Goal: Transaction & Acquisition: Purchase product/service

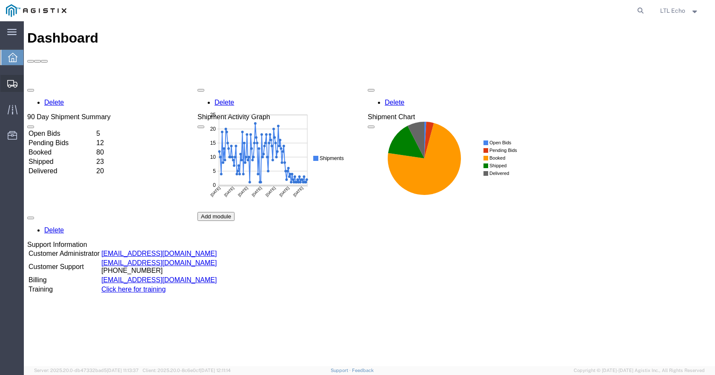
click at [29, 83] on span "Shipments" at bounding box center [26, 83] width 6 height 17
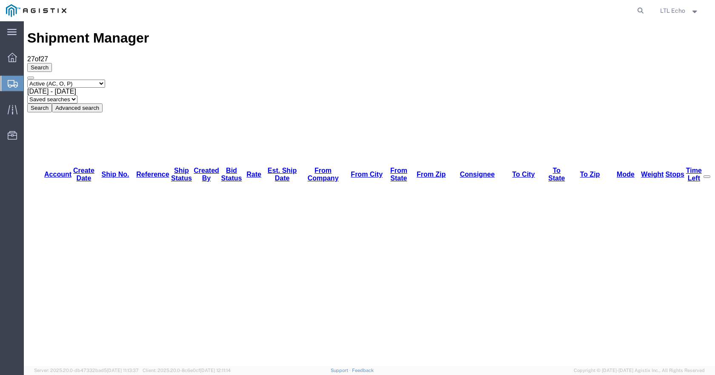
click at [77, 95] on select "Saved searches LKQ TL Lost PGW TL" at bounding box center [52, 99] width 50 height 8
select select "PGW TL"
click at [77, 95] on select "Saved searches LKQ TL Lost PGW TL" at bounding box center [52, 99] width 50 height 8
click at [638, 10] on icon at bounding box center [641, 11] width 12 height 12
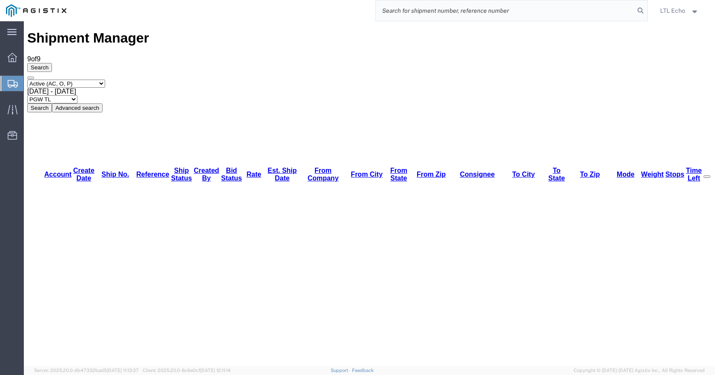
paste input "57048576"
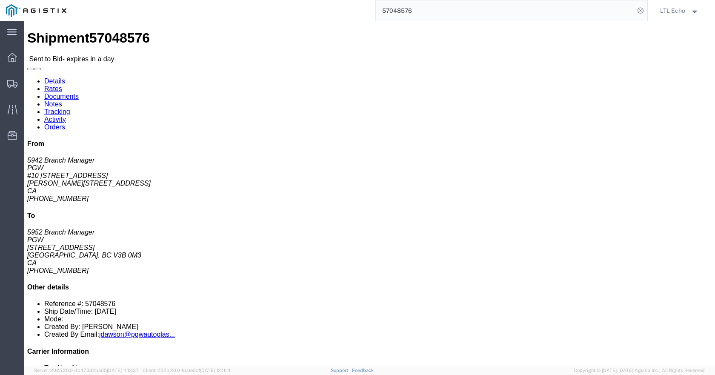
click at [387, 11] on input "57048576" at bounding box center [505, 10] width 259 height 20
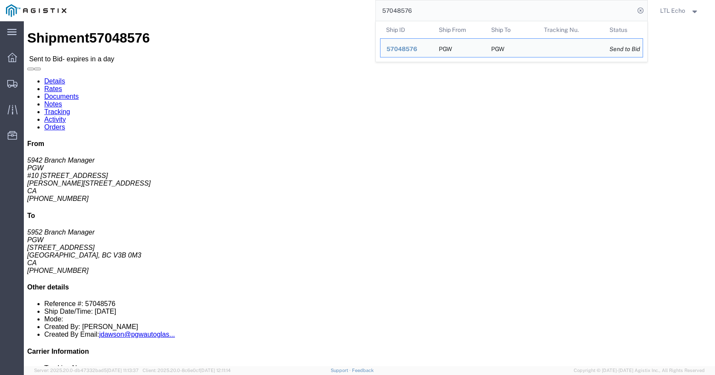
click at [387, 11] on input "57048576" at bounding box center [505, 10] width 259 height 20
click at [390, 13] on input "57048576" at bounding box center [505, 10] width 259 height 20
paste input "93"
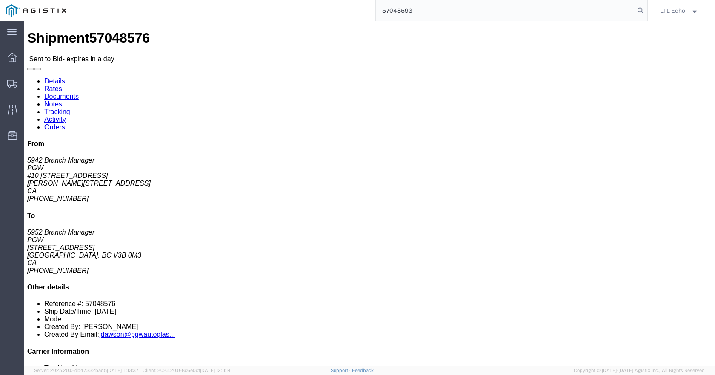
type input "57048593"
click h4 "Routing & Vehicle Information"
click link "Enter / Modify Bid"
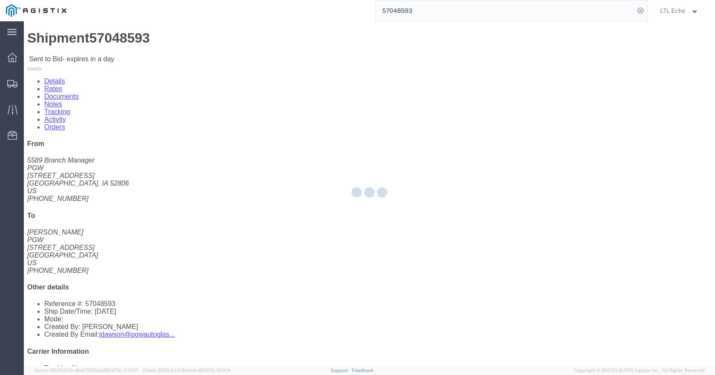
select select "4622"
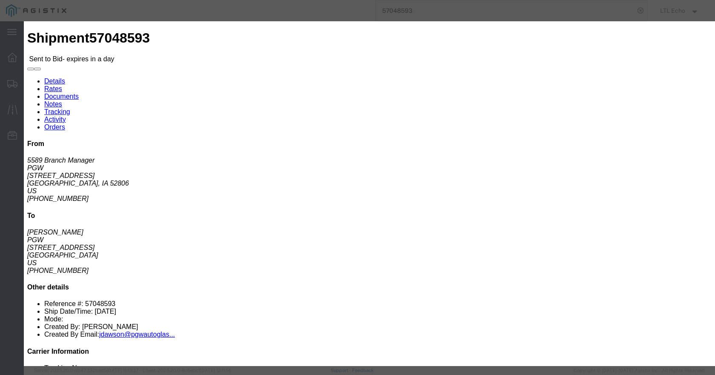
click select "Select Guaranteed Next Day LTL Standard 3-5 Day Rail TL Standard 3 - 5 Day"
select select "13989"
click select "Select Guaranteed Next Day LTL Standard 3-5 Day Rail TL Standard 3 - 5 Day"
paste input "57048593"
type input "57048593"
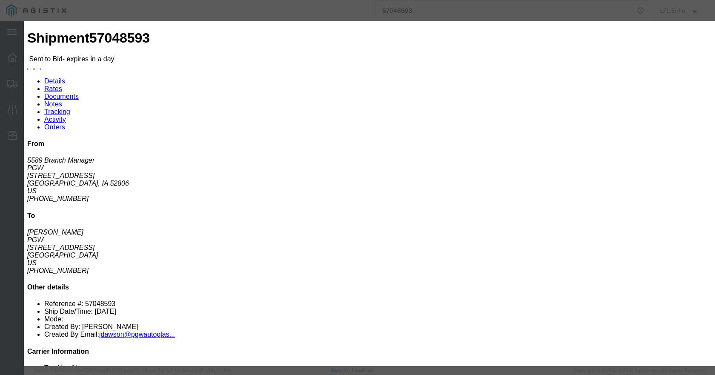
click select "Select Air Less than Truckload Multi-Leg Ocean Freight Rail Small Parcel Truckl…"
select select "TL"
click select "Select Air Less than Truckload Multi-Leg Ocean Freight Rail Small Parcel Truckl…"
click input "number"
type input "1400"
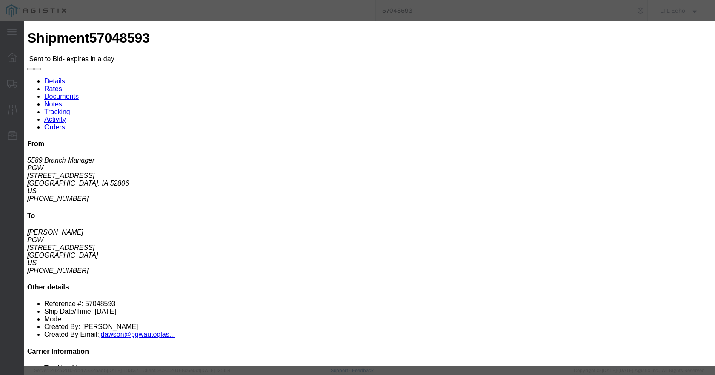
click button "Submit"
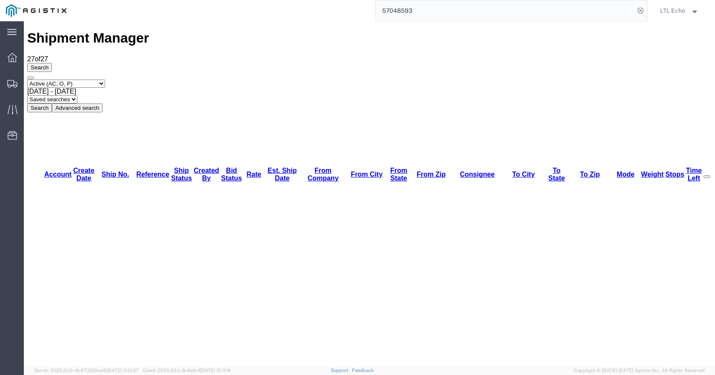
click at [402, 12] on input "57048593" at bounding box center [505, 10] width 259 height 20
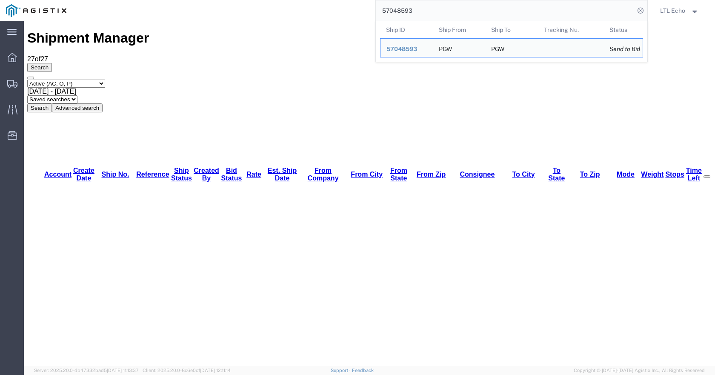
paste input "607"
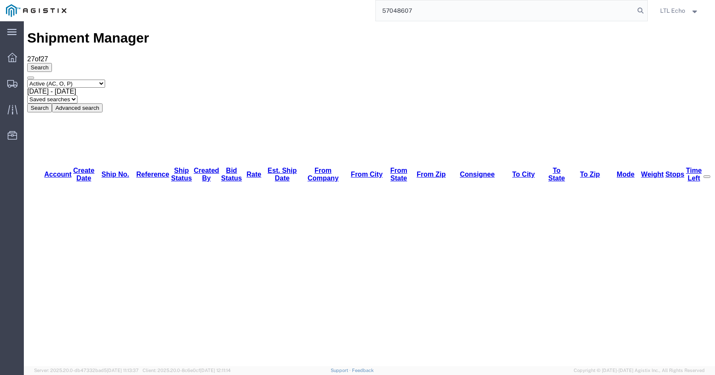
type input "57048607"
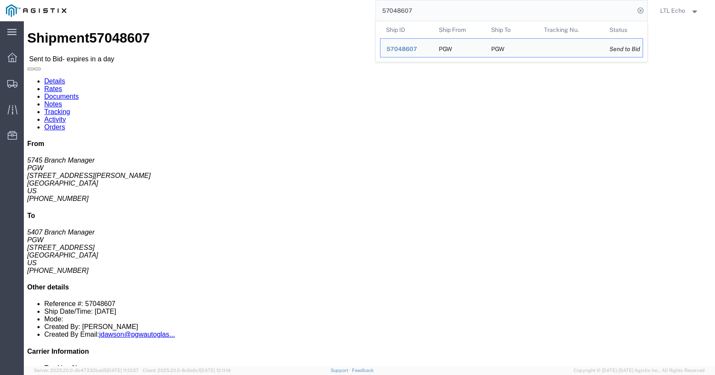
click span "57048607"
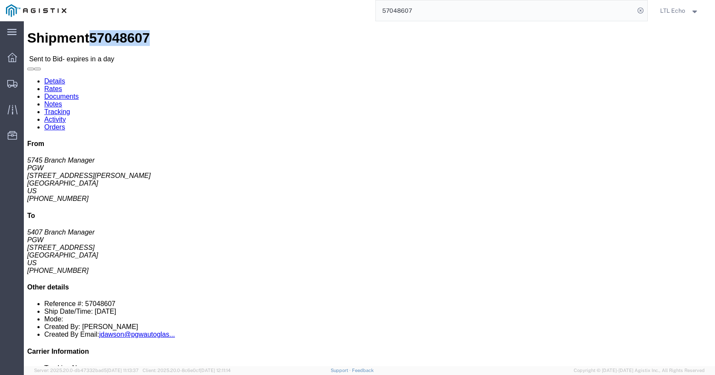
copy span "57048607"
click link "Enter / Modify Bid"
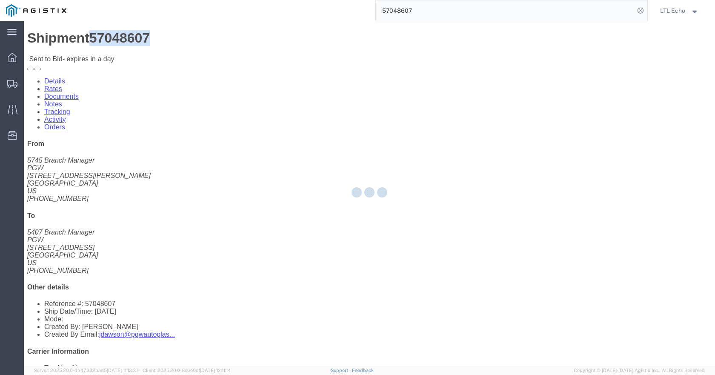
select select "4622"
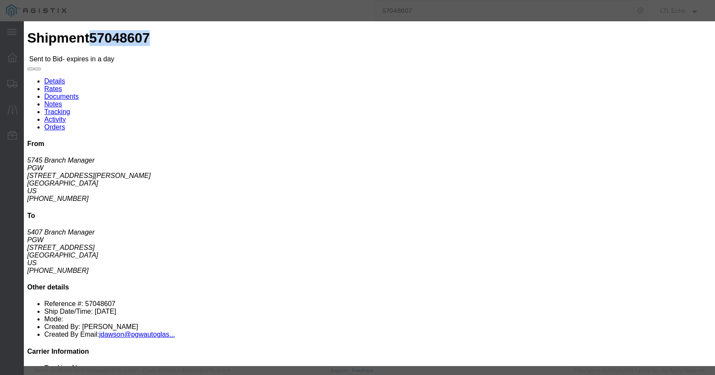
click select "Select Guaranteed Next Day LTL Standard 3-5 Day Rail TL Standard 3 - 5 Day"
select select "13989"
click select "Select Guaranteed Next Day LTL Standard 3-5 Day Rail TL Standard 3 - 5 Day"
paste input "57048607"
type input "57048607"
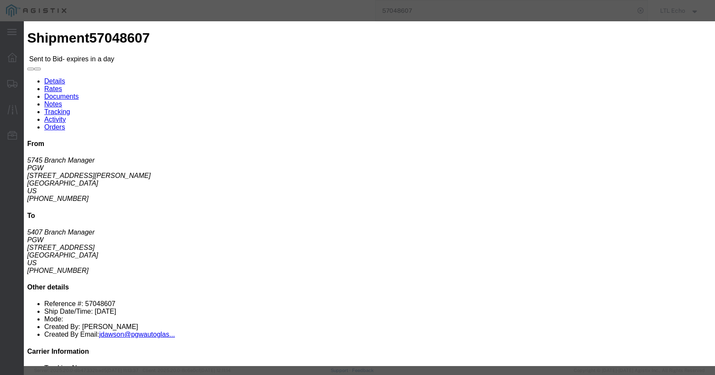
click select "Select Air Less than Truckload Multi-Leg Ocean Freight Rail Small Parcel Truckl…"
select select "TL"
click select "Select Air Less than Truckload Multi-Leg Ocean Freight Rail Small Parcel Truckl…"
click input "number"
type input "2150"
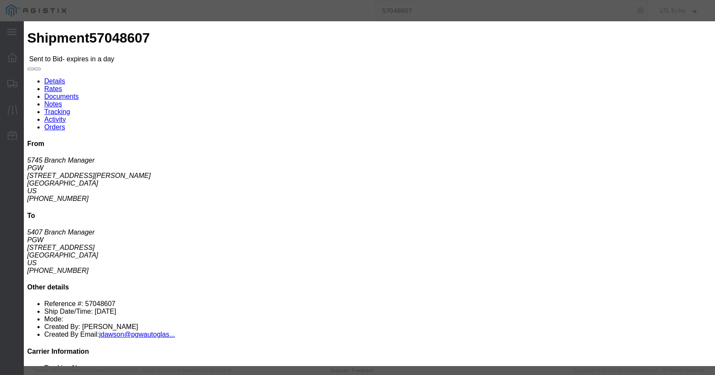
click button "Submit"
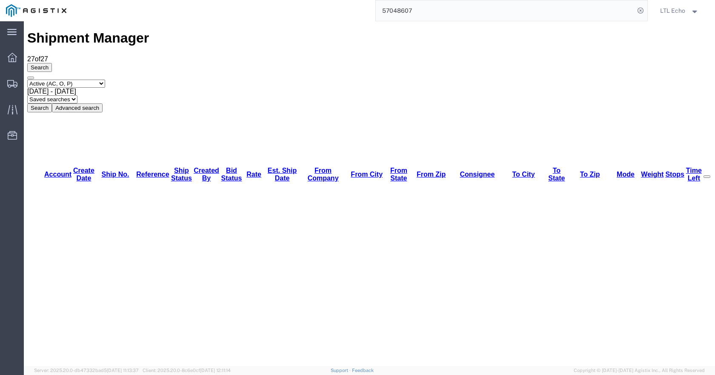
click at [392, 9] on input "57048607" at bounding box center [505, 10] width 259 height 20
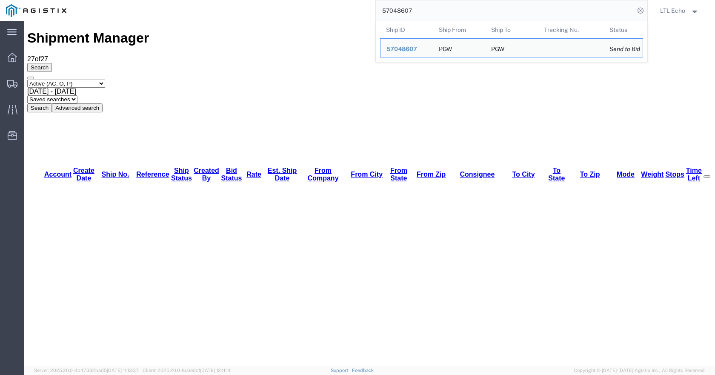
paste input "15"
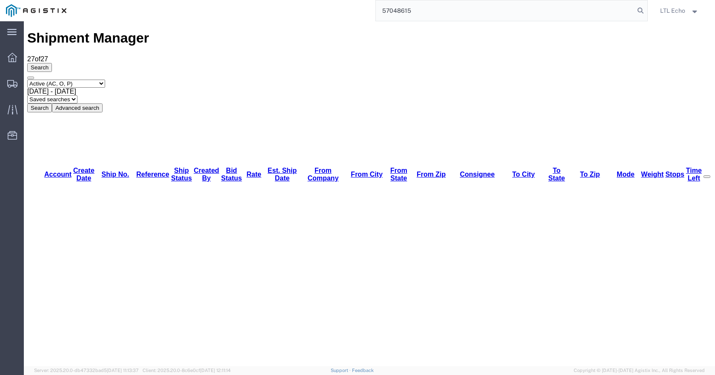
type input "57048615"
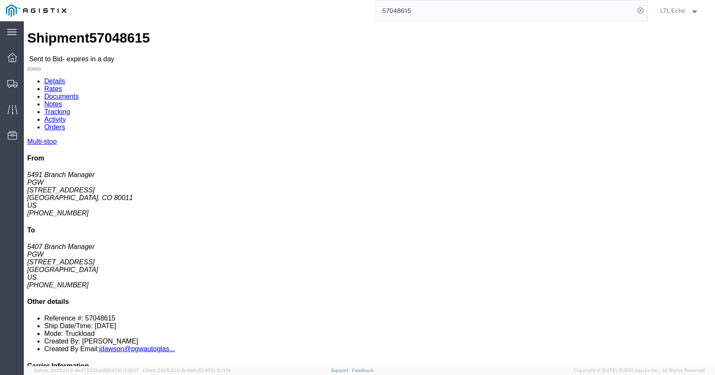
click link "Enter / Modify Bid"
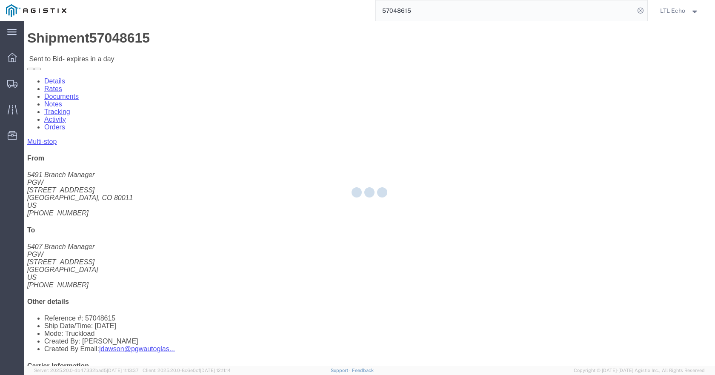
select select "4622"
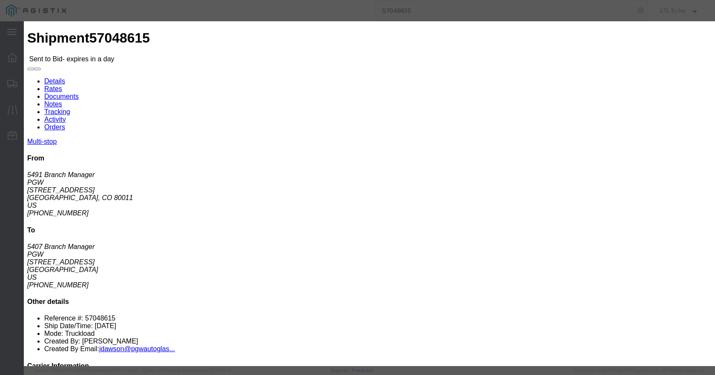
click select "Select Guaranteed Next Day LTL Standard 3-5 Day Rail TL Standard 3 - 5 Day"
select select "13989"
click select "Select Guaranteed Next Day LTL Standard 3-5 Day Rail TL Standard 3 - 5 Day"
paste input "57048615"
type input "57048615"
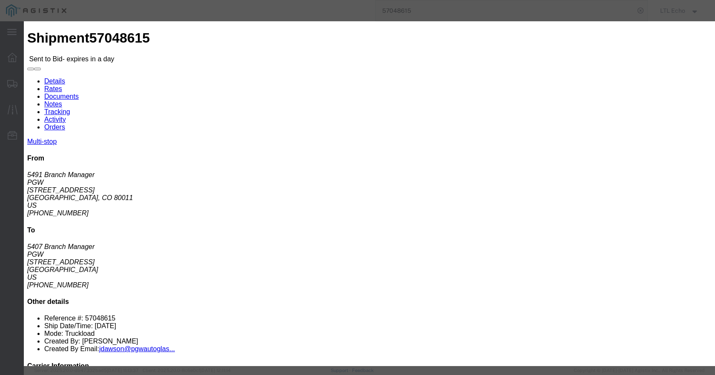
drag, startPoint x: 246, startPoint y: 171, endPoint x: 247, endPoint y: 176, distance: 5.3
click select "Select Air Less than Truckload Multi-Leg Ocean Freight Rail Small Parcel Truckl…"
select select "TL"
click select "Select Air Less than Truckload Multi-Leg Ocean Freight Rail Small Parcel Truckl…"
click input "number"
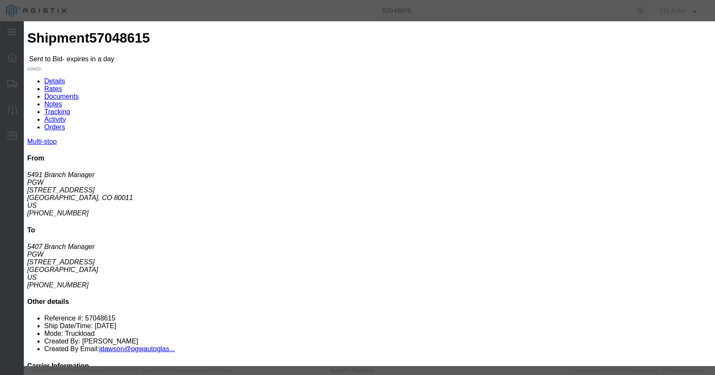
click input "number"
type input "1450"
click button "Submit"
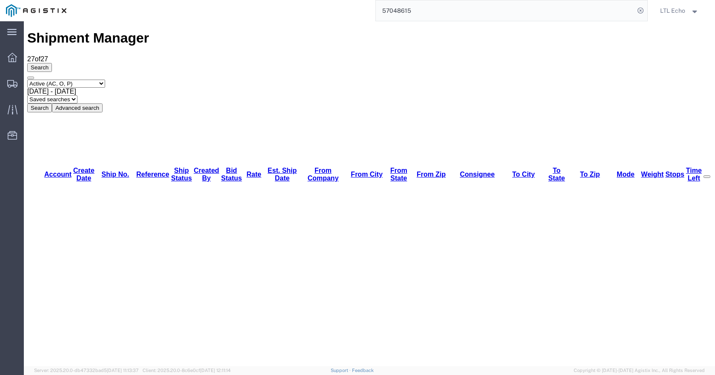
click at [396, 16] on input "57048615" at bounding box center [505, 10] width 259 height 20
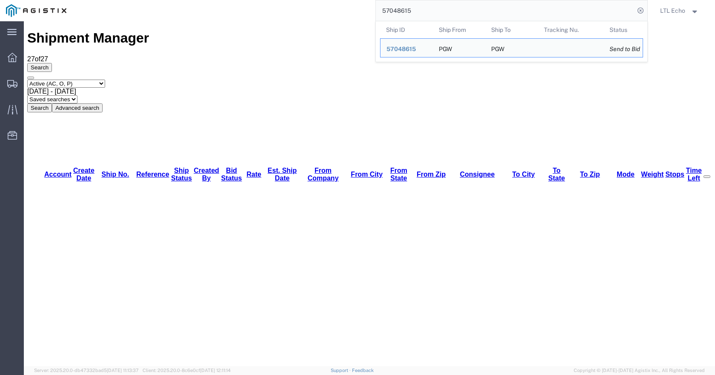
click at [396, 15] on input "57048615" at bounding box center [505, 10] width 259 height 20
paste input "2834"
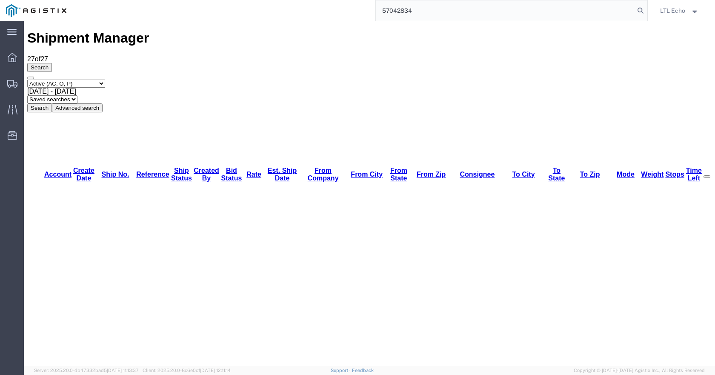
type input "57042834"
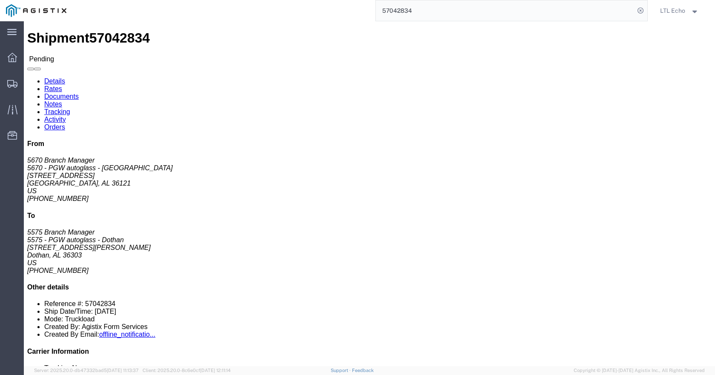
click button "button"
click button "Enter / Modify Bid"
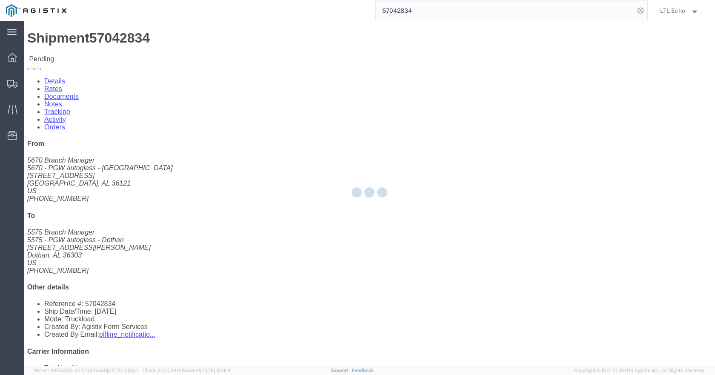
select select "4622"
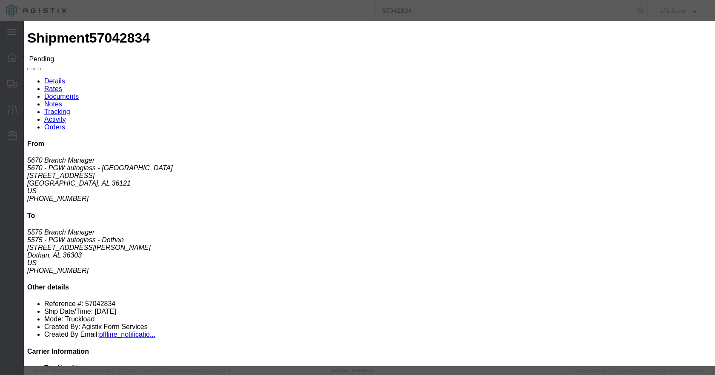
click link "ks_ga - Echo Global Logistics - TL Standard 3 - 5 Day"
click div "ks_ga"
paste input "57042834"
type input "57042834"
click select "Select Air Less than Truckload Multi-Leg Ocean Freight Rail Small Parcel Truckl…"
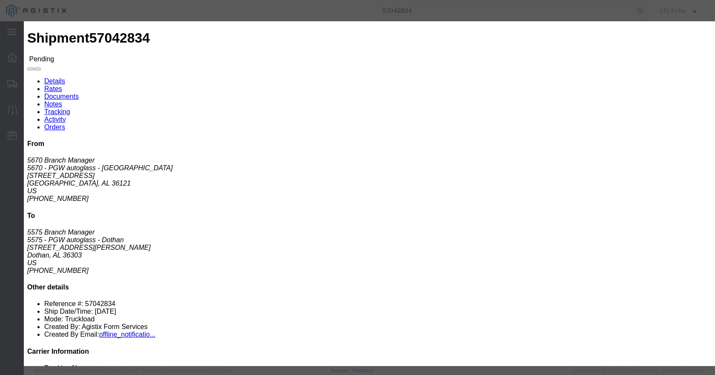
select select "TL"
click select "Select Air Less than Truckload Multi-Leg Ocean Freight Rail Small Parcel Truckl…"
drag, startPoint x: 535, startPoint y: 172, endPoint x: 480, endPoint y: 178, distance: 55.2
click div "Select 2 Day Service 3 Axle Winch Truck 3 to 5 Day Service 96L Domestic Flat Ra…"
drag, startPoint x: 500, startPoint y: 181, endPoint x: 485, endPoint y: 183, distance: 15.5
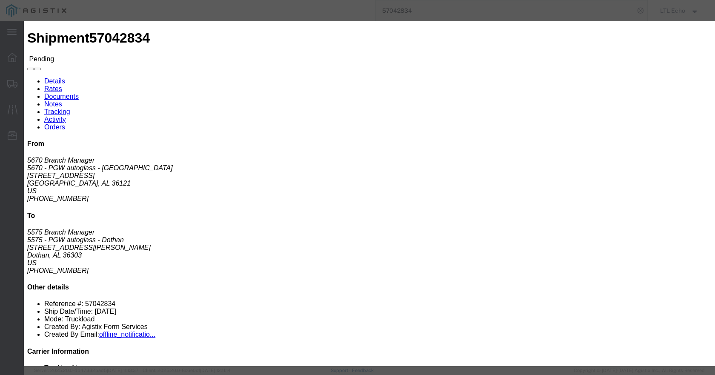
click div "Select 2 Day Service 3 Axle Winch Truck 3 to 5 Day Service 96L Domestic Flat Ra…"
type input "700"
click button "Submit"
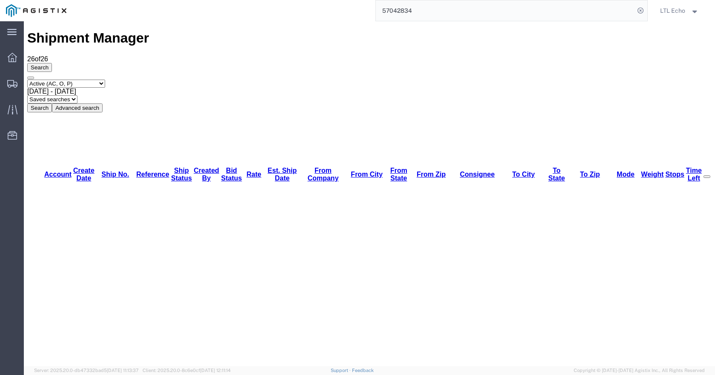
click at [77, 95] on select "Saved searches LKQ TL Lost PGW TL" at bounding box center [52, 99] width 50 height 8
select select "PGW TL"
click at [77, 95] on select "Saved searches LKQ TL Lost PGW TL" at bounding box center [52, 99] width 50 height 8
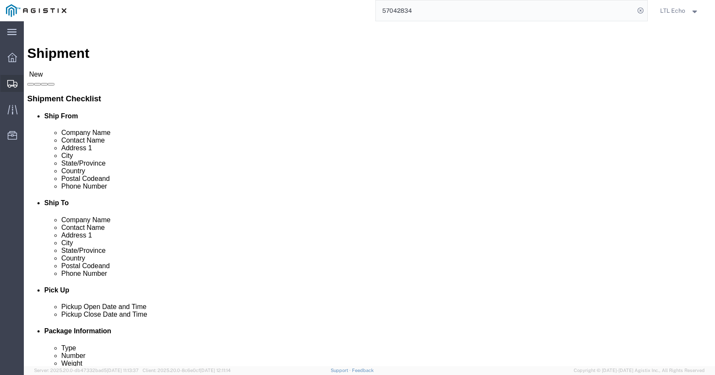
click at [29, 86] on span "Shipments" at bounding box center [26, 83] width 6 height 17
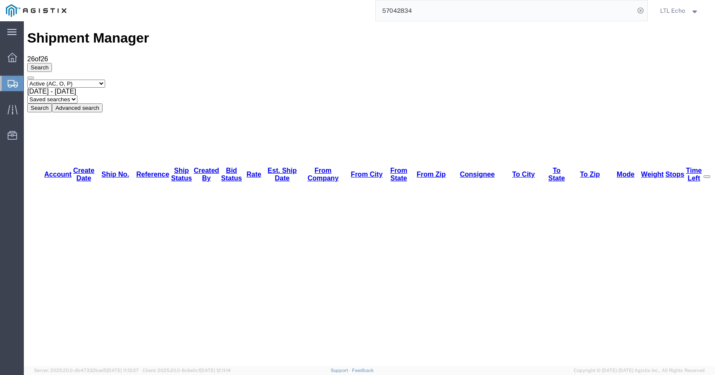
drag, startPoint x: 239, startPoint y: 53, endPoint x: 238, endPoint y: 58, distance: 5.1
click at [77, 95] on select "Saved searches LKQ TL Lost PGW TL" at bounding box center [52, 99] width 50 height 8
select select "PGW TL"
click at [77, 95] on select "Saved searches LKQ TL Lost PGW TL" at bounding box center [52, 99] width 50 height 8
click at [396, 9] on input "57042834" at bounding box center [505, 10] width 259 height 20
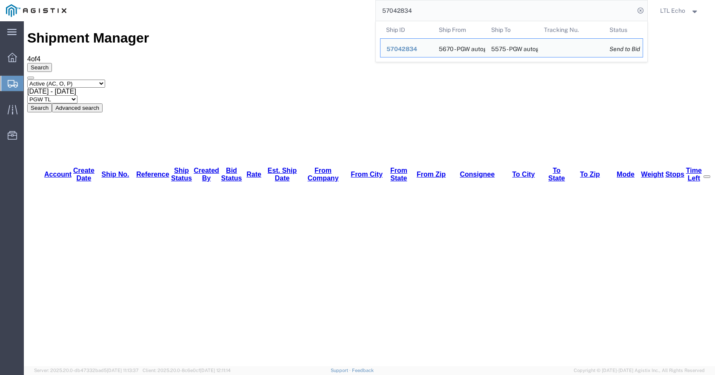
click at [396, 9] on input "57042834" at bounding box center [505, 10] width 259 height 20
paste input "8576"
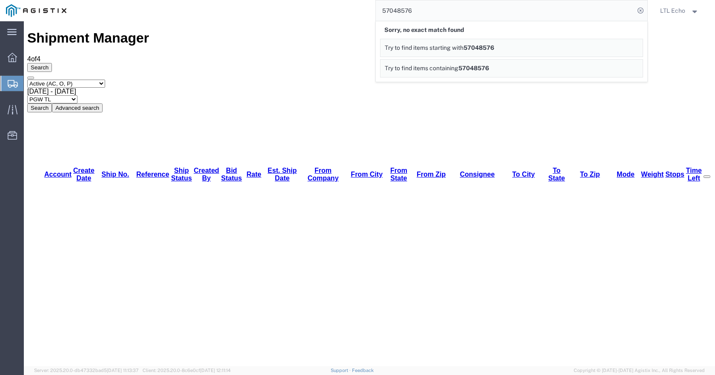
click at [388, 9] on input "57048576" at bounding box center [505, 10] width 259 height 20
paste input "9"
type input "57048579"
